Goal: Obtain resource: Obtain resource

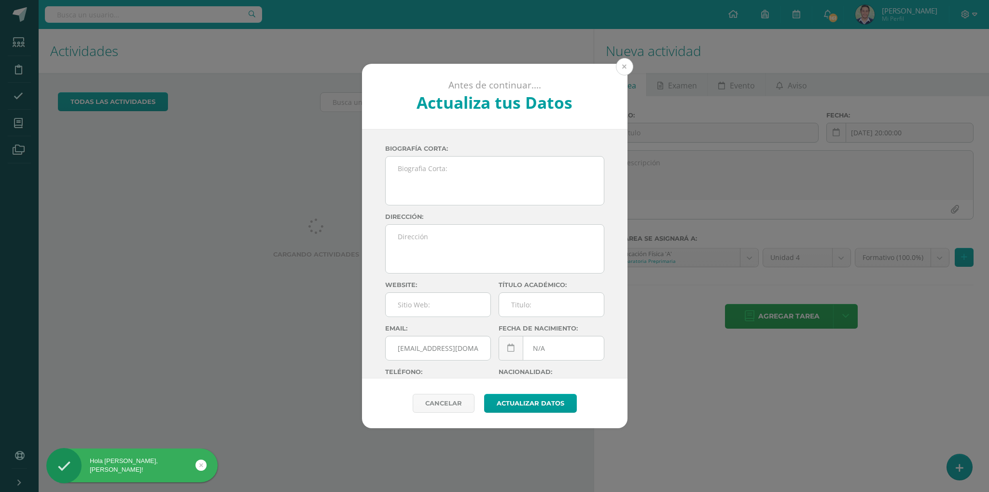
click at [621, 62] on button at bounding box center [624, 66] width 17 height 17
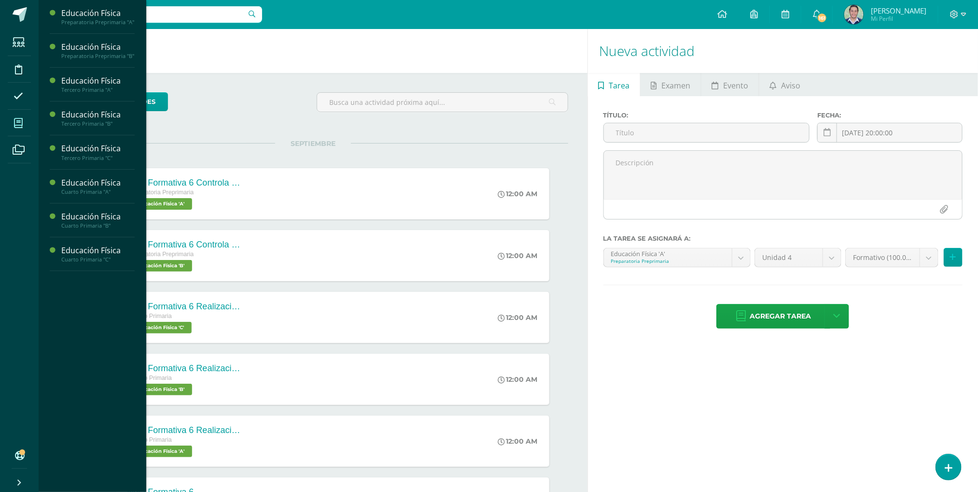
click at [16, 114] on span at bounding box center [19, 123] width 22 height 22
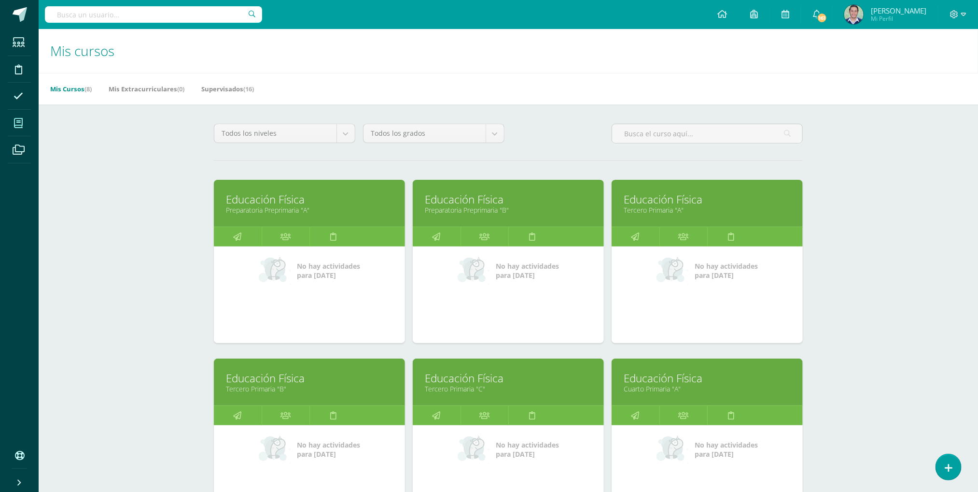
click at [658, 200] on link "Educación Física" at bounding box center [707, 199] width 167 height 15
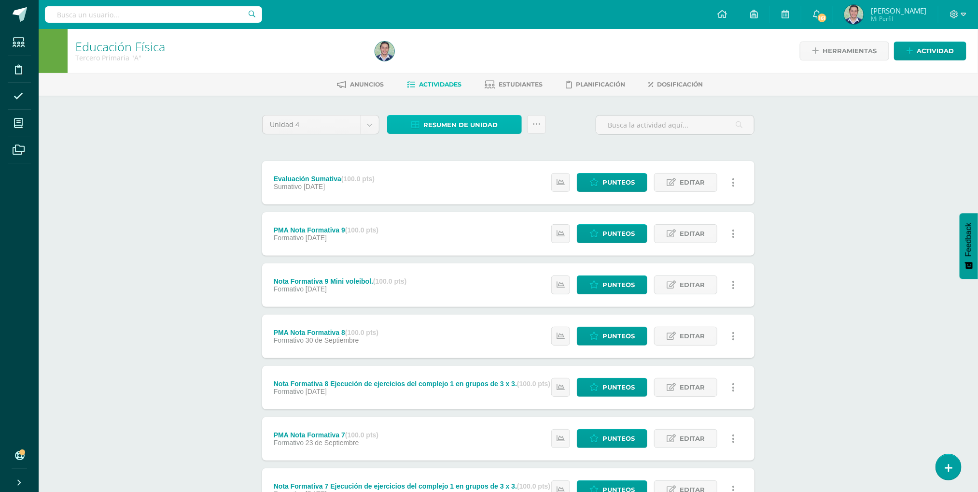
click at [452, 126] on span "Resumen de unidad" at bounding box center [460, 125] width 74 height 18
click at [446, 61] on link "Descargar como HTML" at bounding box center [455, 60] width 103 height 15
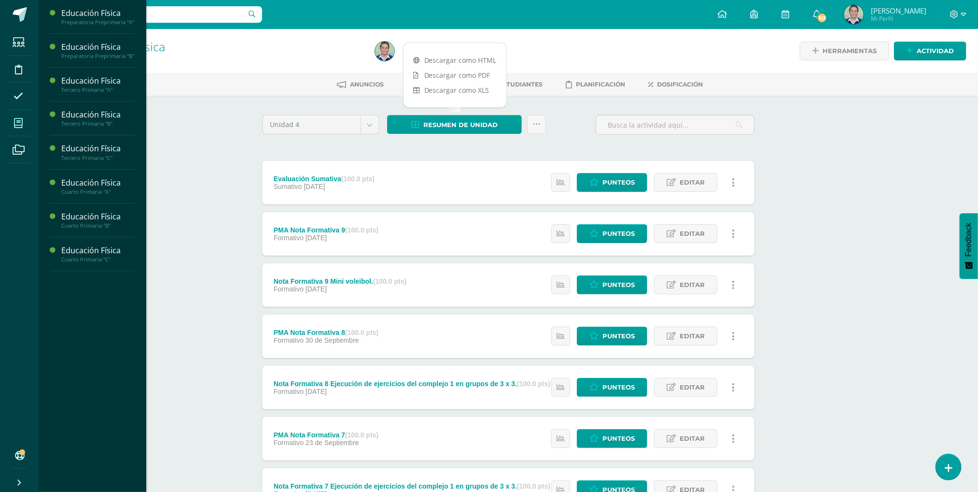
click at [12, 118] on span at bounding box center [19, 123] width 22 height 22
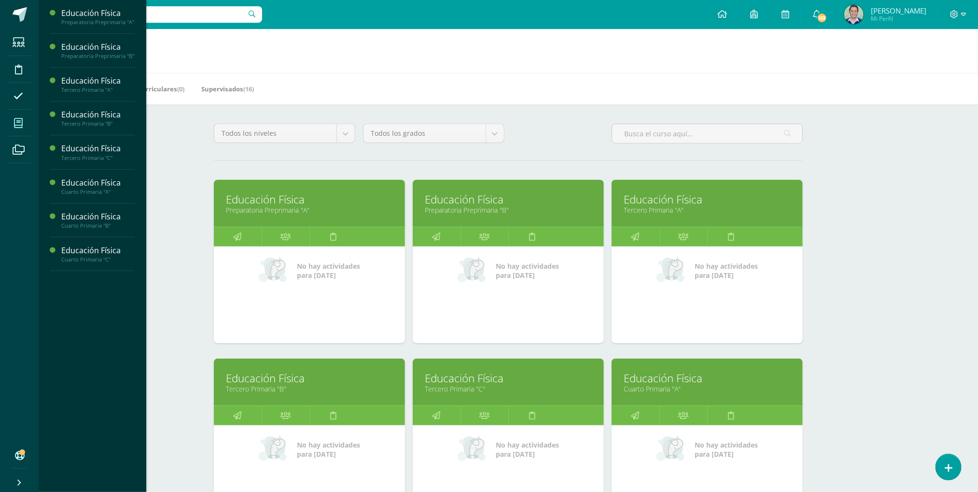
click at [458, 393] on link "Tercero Primaria "C"" at bounding box center [508, 388] width 167 height 9
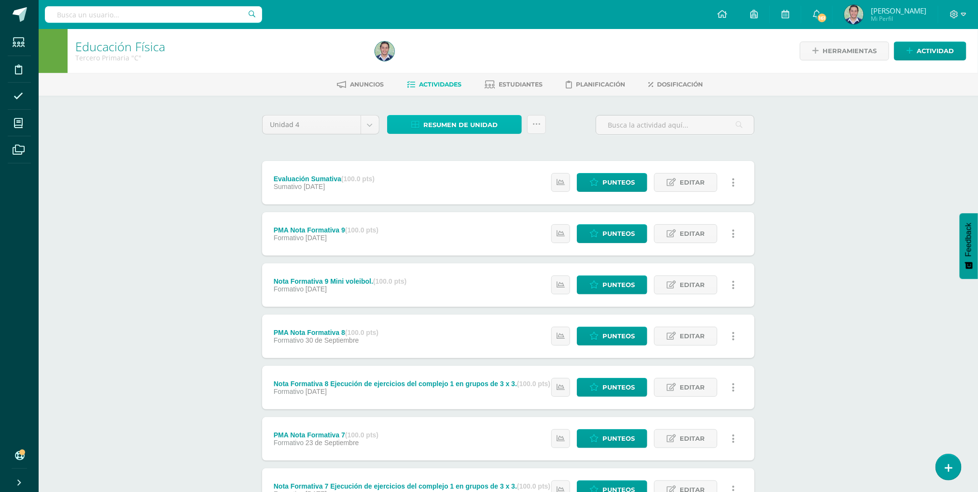
click at [435, 121] on span "Resumen de unidad" at bounding box center [460, 125] width 74 height 18
click at [458, 58] on link "Descargar como HTML" at bounding box center [455, 60] width 103 height 15
